Goal: Transaction & Acquisition: Purchase product/service

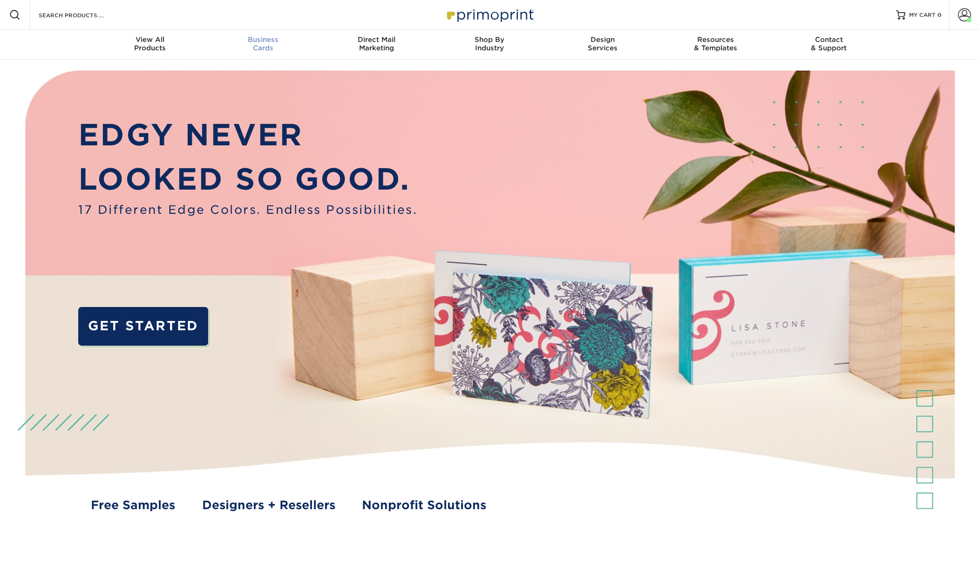
click at [272, 41] on span "Business" at bounding box center [263, 39] width 113 height 8
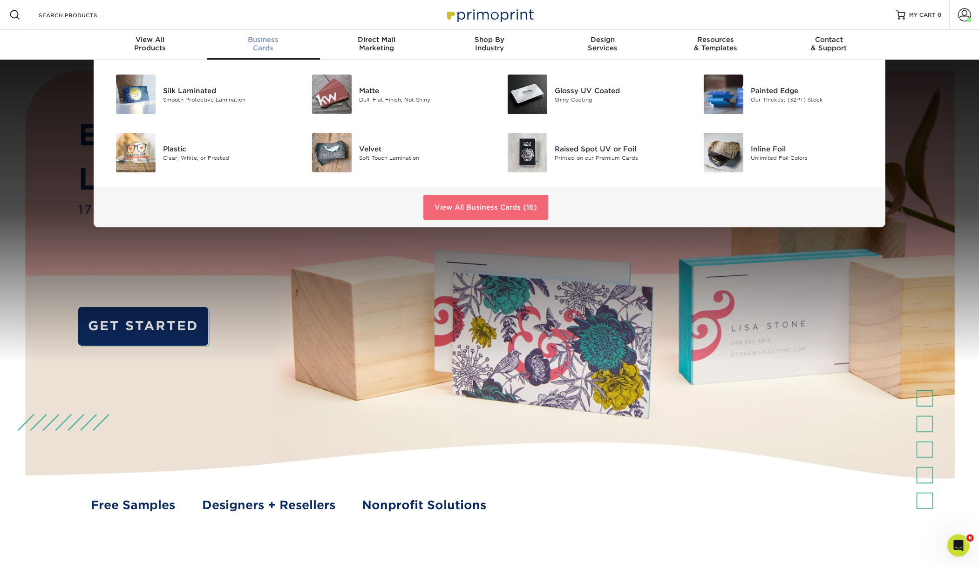
click at [493, 210] on link "View All Business Cards (16)" at bounding box center [485, 207] width 125 height 25
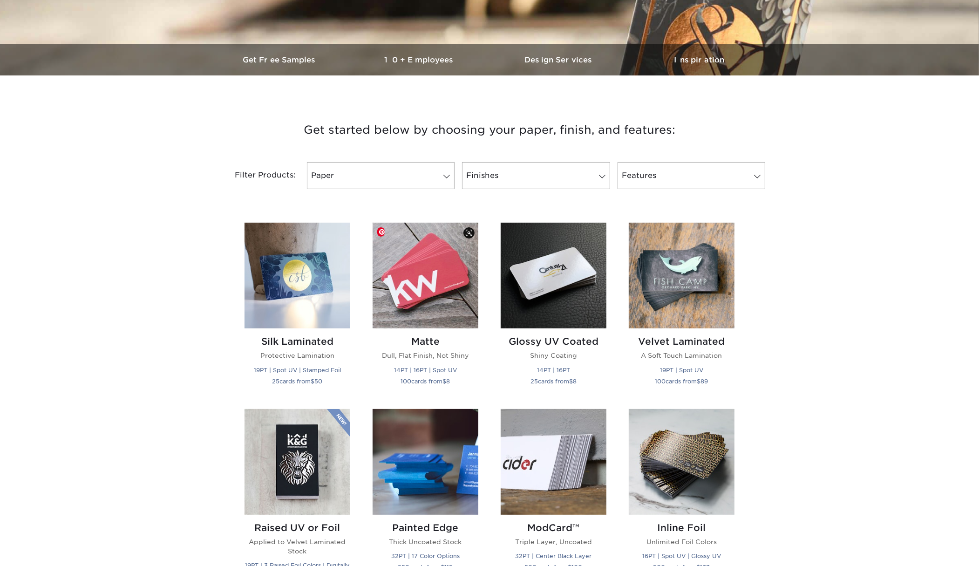
scroll to position [249, 0]
click at [303, 284] on img at bounding box center [297, 275] width 106 height 106
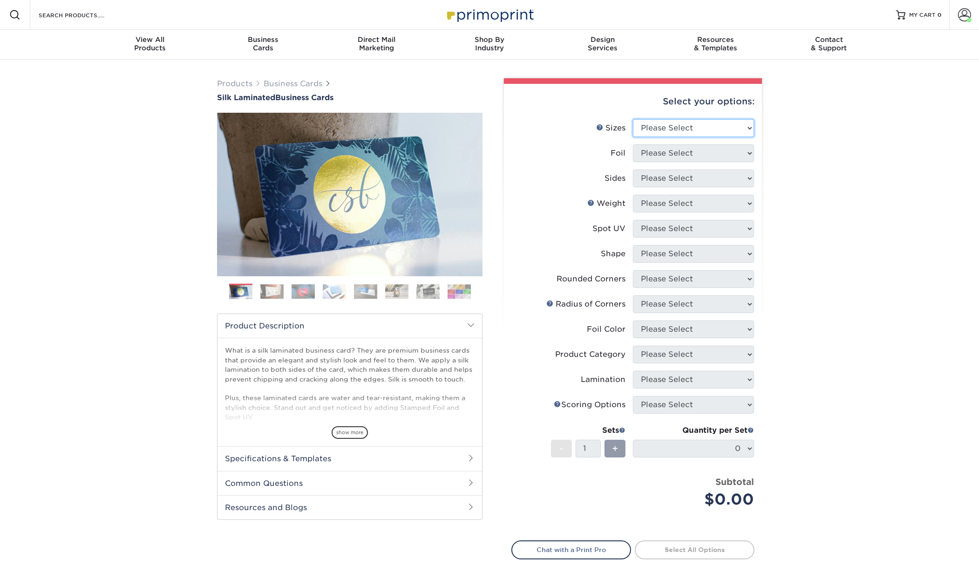
click at [712, 128] on select "Please Select 1.5" x 3.5" - Mini 1.75" x 3.5" - Mini 2" x 2" - Square 2" x 3" -…" at bounding box center [693, 128] width 121 height 18
select select "2.00x3.50"
click at [633, 119] on select "Please Select 1.5" x 3.5" - Mini 1.75" x 3.5" - Mini 2" x 2" - Square 2" x 3" -…" at bounding box center [693, 128] width 121 height 18
click at [685, 153] on select "Please Select Yes No" at bounding box center [693, 153] width 121 height 18
select select "1"
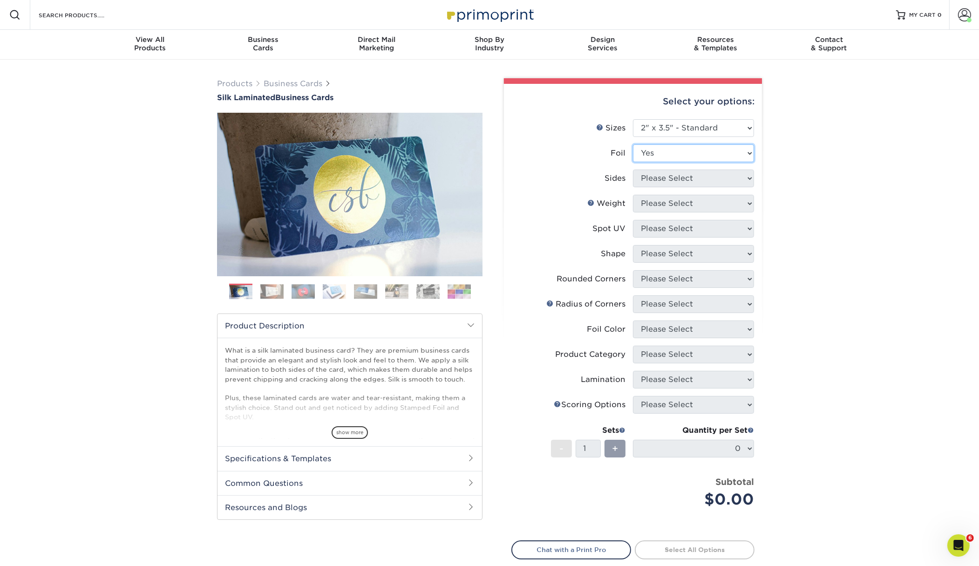
click at [633, 144] on select "Please Select Yes No" at bounding box center [693, 153] width 121 height 18
click at [696, 178] on select "Please Select Print Both Sides - Foil Both Sides Print Both Sides - Foil Front …" at bounding box center [693, 178] width 121 height 18
select select "34527644-b4fd-4ffb-9092-1318eefcd9d9"
click at [633, 169] on select "Please Select Print Both Sides - Foil Both Sides Print Both Sides - Foil Front …" at bounding box center [693, 178] width 121 height 18
click at [687, 205] on select "Please Select 16PT" at bounding box center [693, 204] width 121 height 18
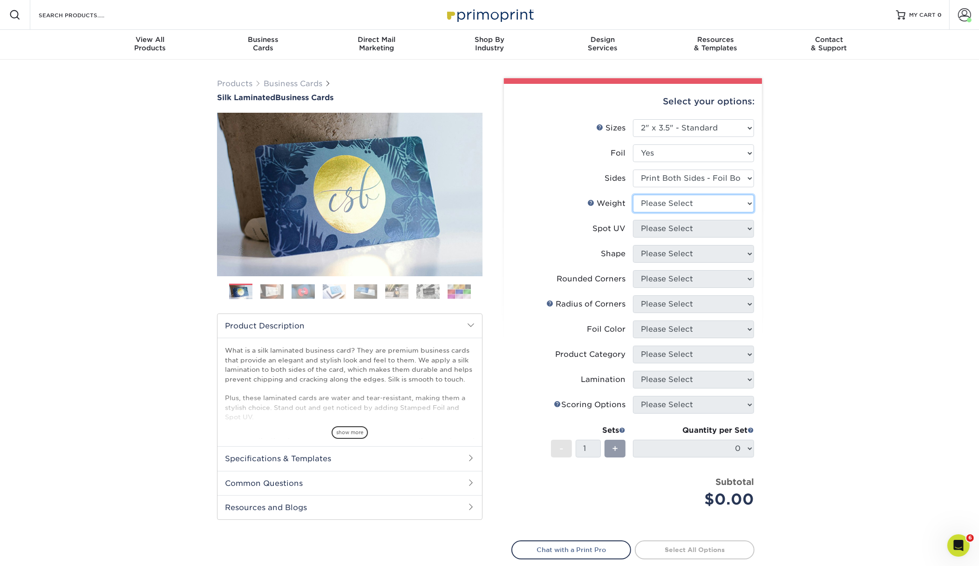
select select "16PT"
click at [633, 195] on select "Please Select 16PT" at bounding box center [693, 204] width 121 height 18
click at [686, 225] on select "Please Select No Spot UV Front and Back (Both Sides) Front Only Back Only" at bounding box center [693, 229] width 121 height 18
click at [794, 224] on div "Products Business Cards Silk Laminated Business Cards Previous Next" at bounding box center [489, 354] width 979 height 589
